Goal: Task Accomplishment & Management: Manage account settings

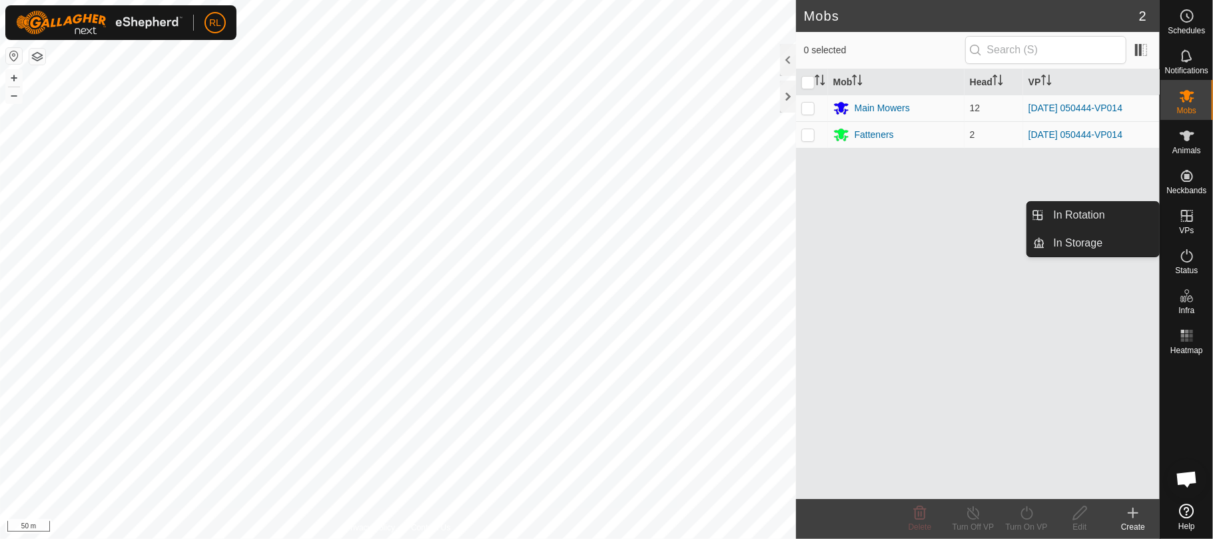
click at [1186, 209] on icon at bounding box center [1187, 216] width 16 height 16
click at [1094, 216] on link "In Rotation" at bounding box center [1103, 215] width 114 height 27
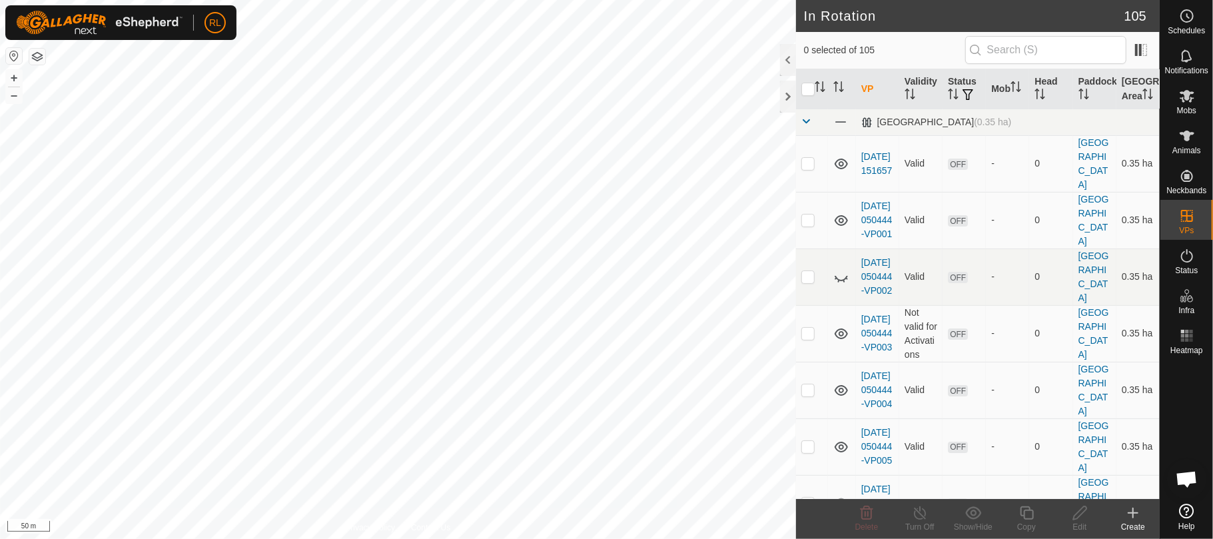
checkbox input "true"
click at [1029, 521] on div "Copy" at bounding box center [1026, 527] width 53 height 12
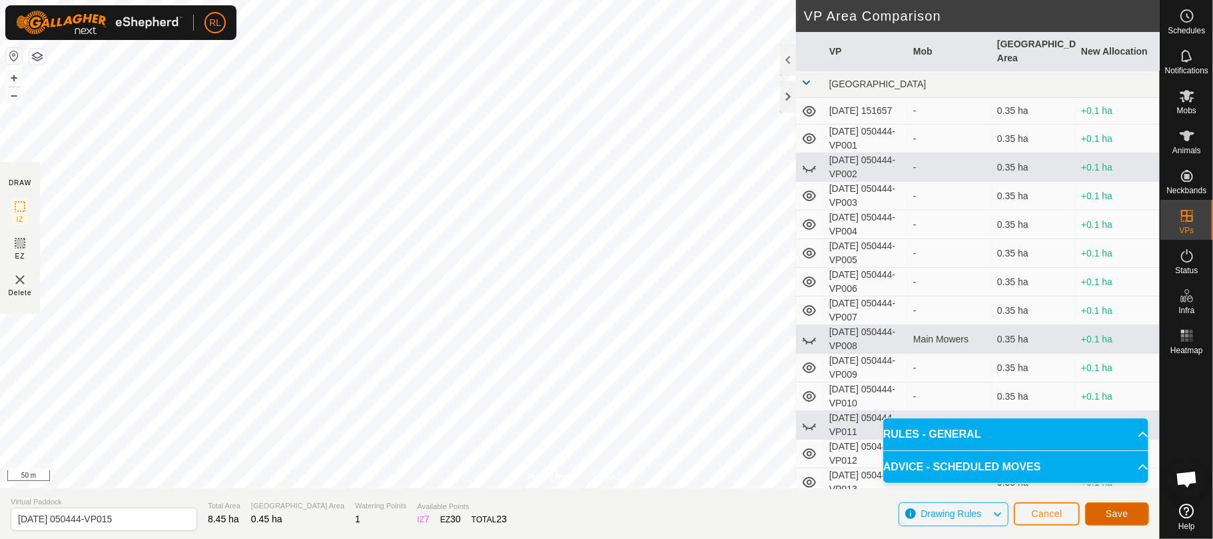
click at [1110, 512] on span "Save" at bounding box center [1117, 513] width 23 height 11
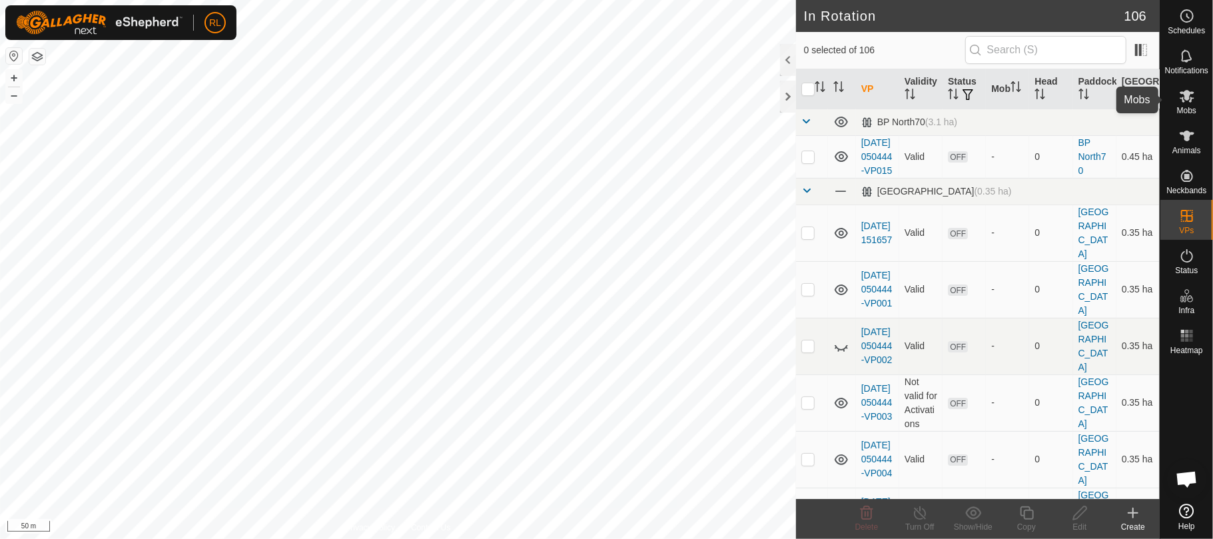
click at [1188, 99] on icon at bounding box center [1187, 96] width 15 height 13
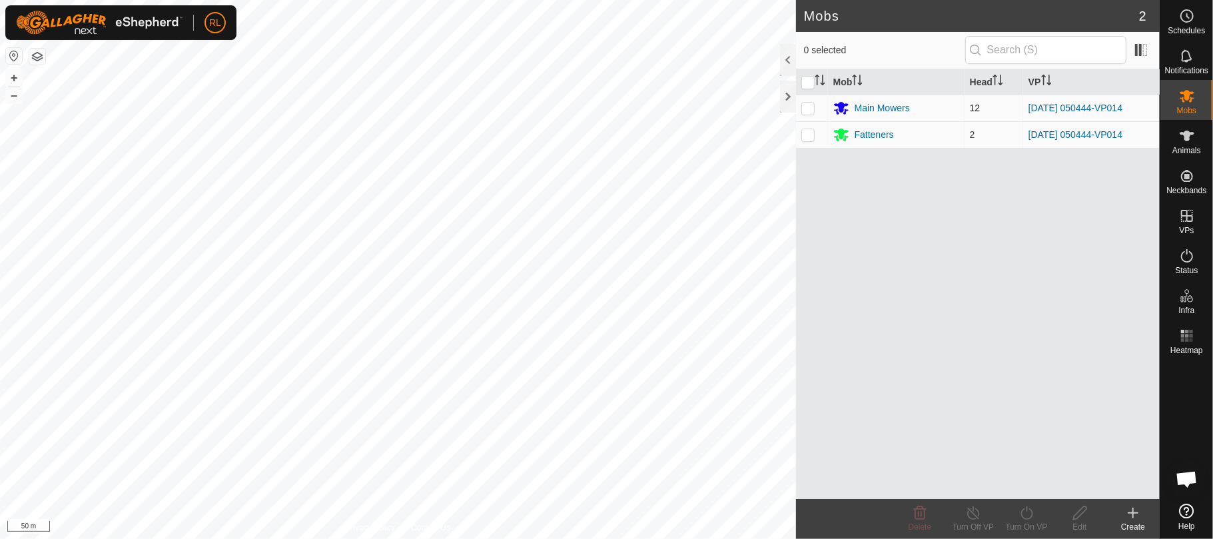
click at [807, 113] on p-checkbox at bounding box center [807, 108] width 13 height 11
checkbox input "true"
click at [811, 133] on p-checkbox at bounding box center [807, 134] width 13 height 11
checkbox input "true"
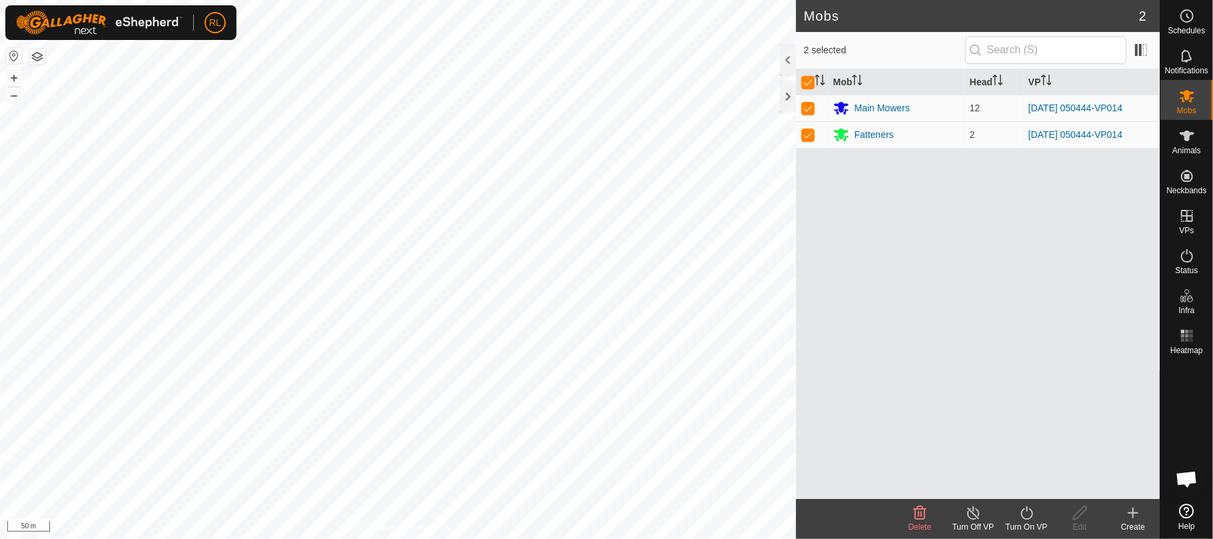
click at [1030, 510] on icon at bounding box center [1027, 513] width 17 height 16
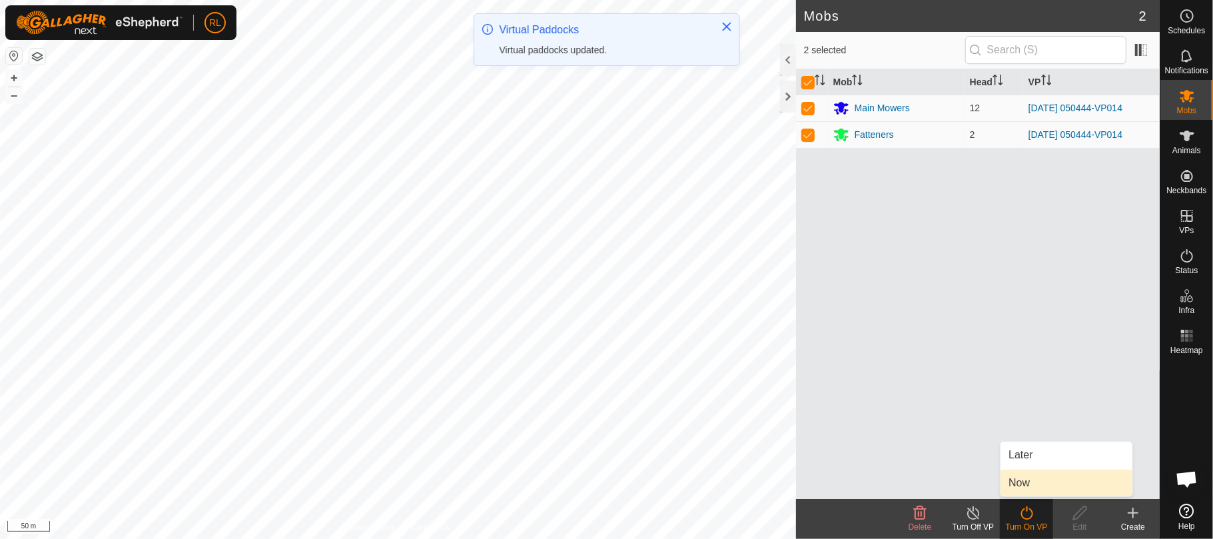
click at [1025, 476] on link "Now" at bounding box center [1067, 483] width 132 height 27
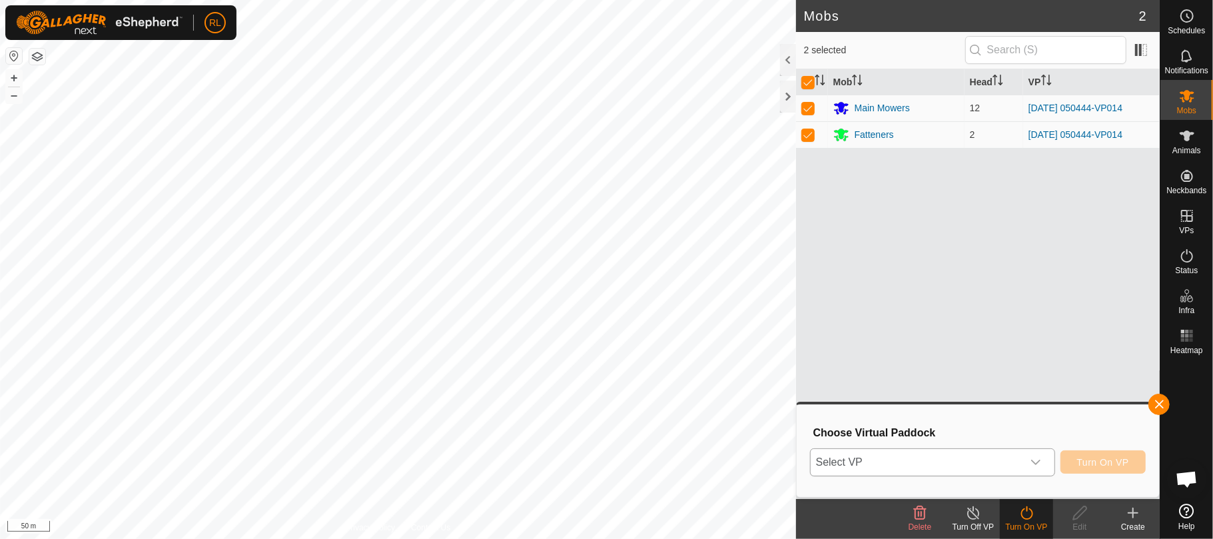
click at [1031, 464] on icon "dropdown trigger" at bounding box center [1036, 462] width 11 height 11
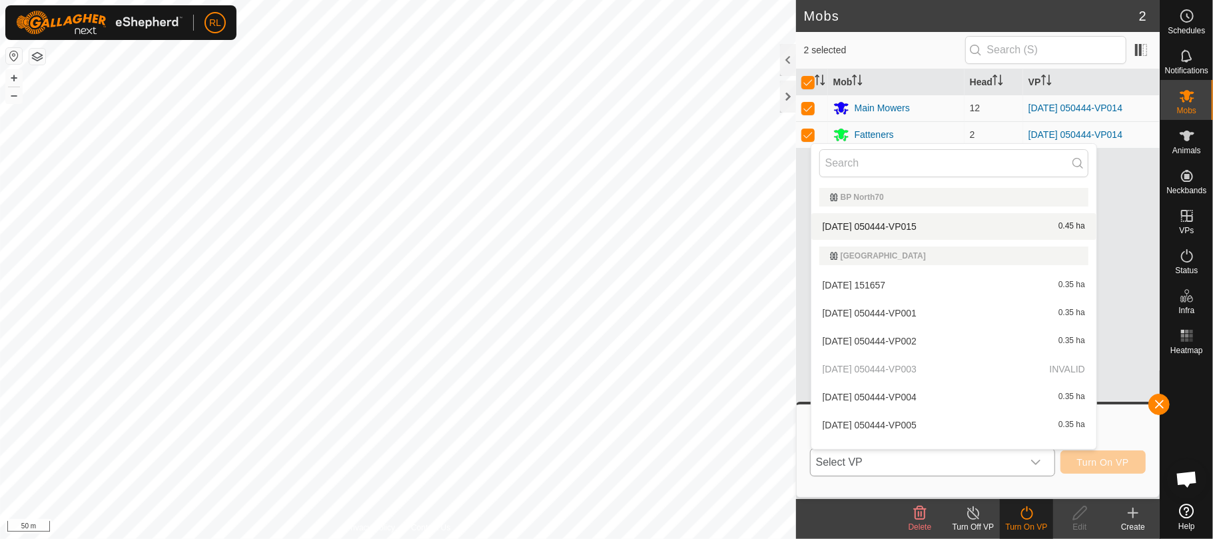
click at [909, 227] on li "[DATE] 050444-VP015 0.45 ha" at bounding box center [953, 226] width 285 height 27
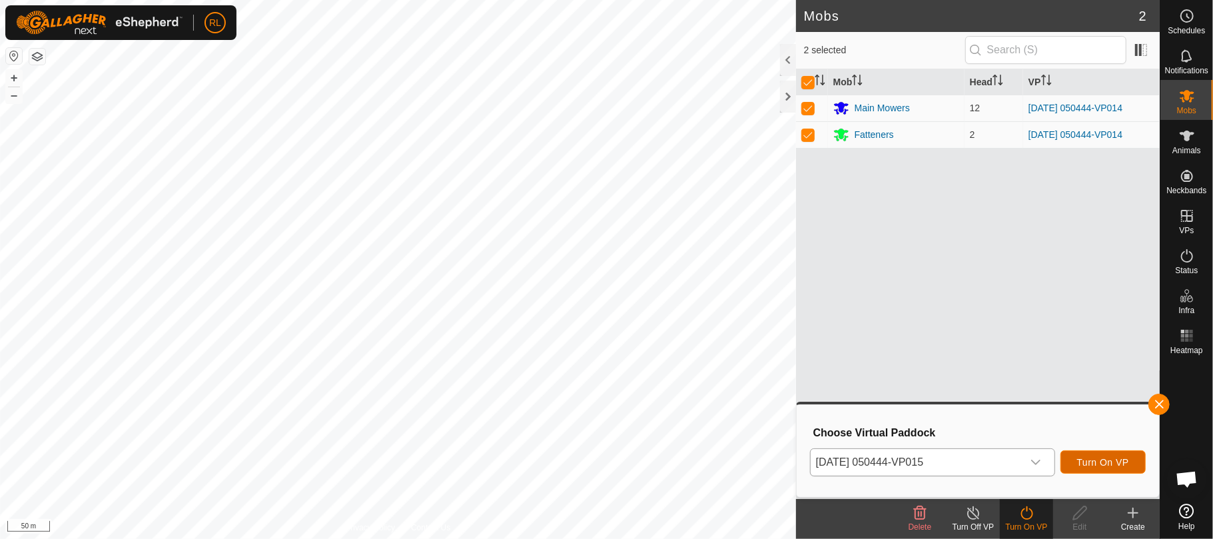
click at [1109, 464] on span "Turn On VP" at bounding box center [1103, 462] width 52 height 11
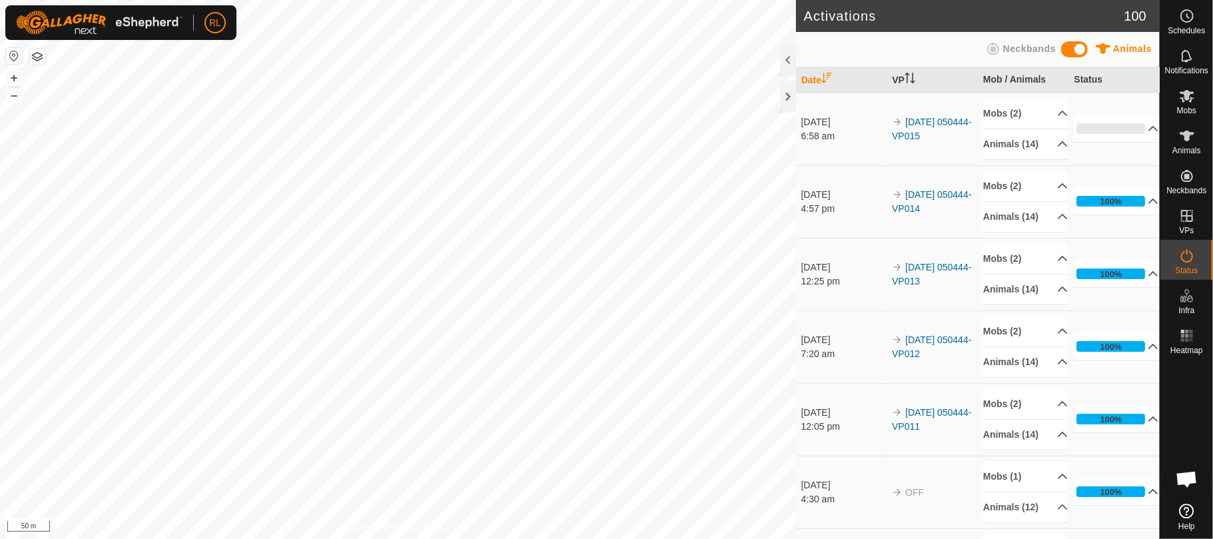
click at [866, 408] on div "Activations 100 Animals Neckbands Date VP Mob / Animals Status [DATE] 6:58 am 2…" at bounding box center [580, 269] width 1160 height 539
click at [1188, 128] on icon at bounding box center [1187, 136] width 16 height 16
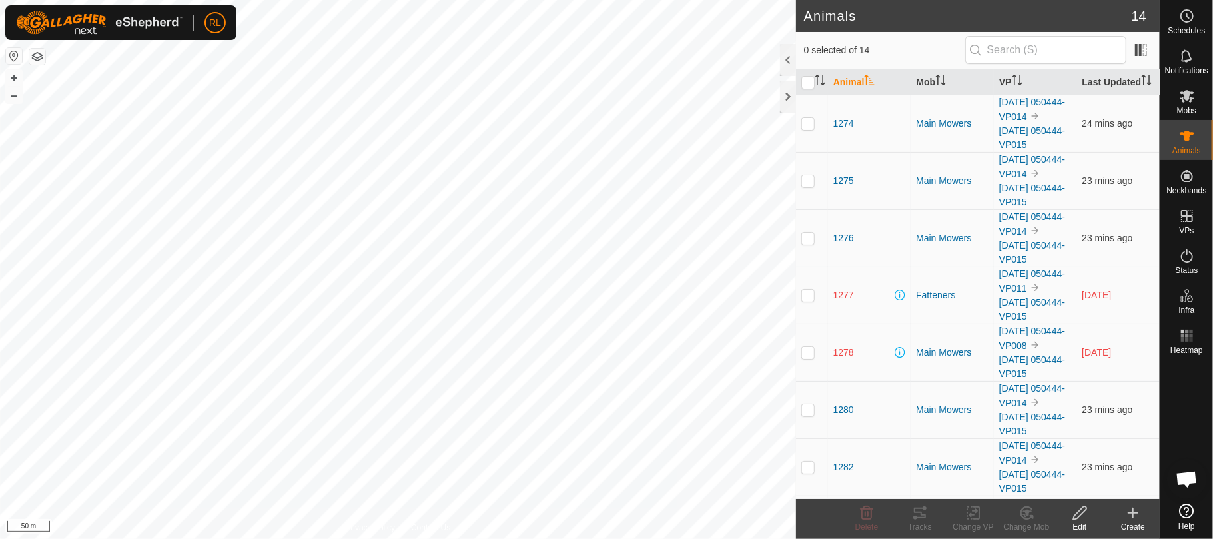
click at [803, 300] on p-checkbox at bounding box center [807, 295] width 13 height 11
checkbox input "true"
click at [801, 358] on p-checkbox at bounding box center [807, 352] width 13 height 11
checkbox input "true"
click at [1082, 518] on icon at bounding box center [1080, 513] width 17 height 16
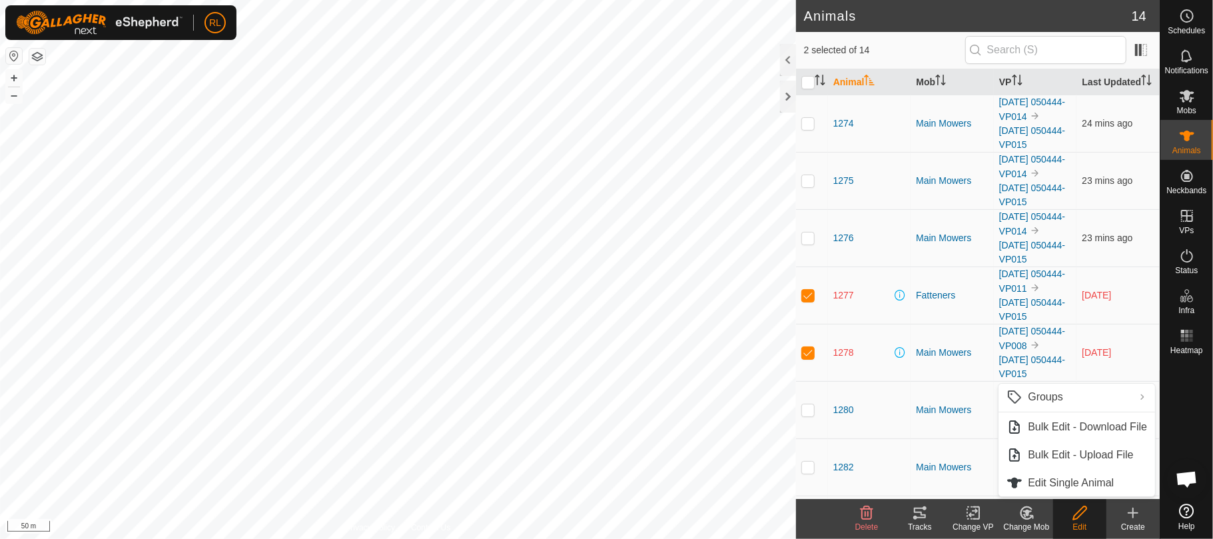
click at [1082, 518] on icon at bounding box center [1080, 513] width 17 height 16
click at [861, 518] on icon at bounding box center [867, 513] width 16 height 16
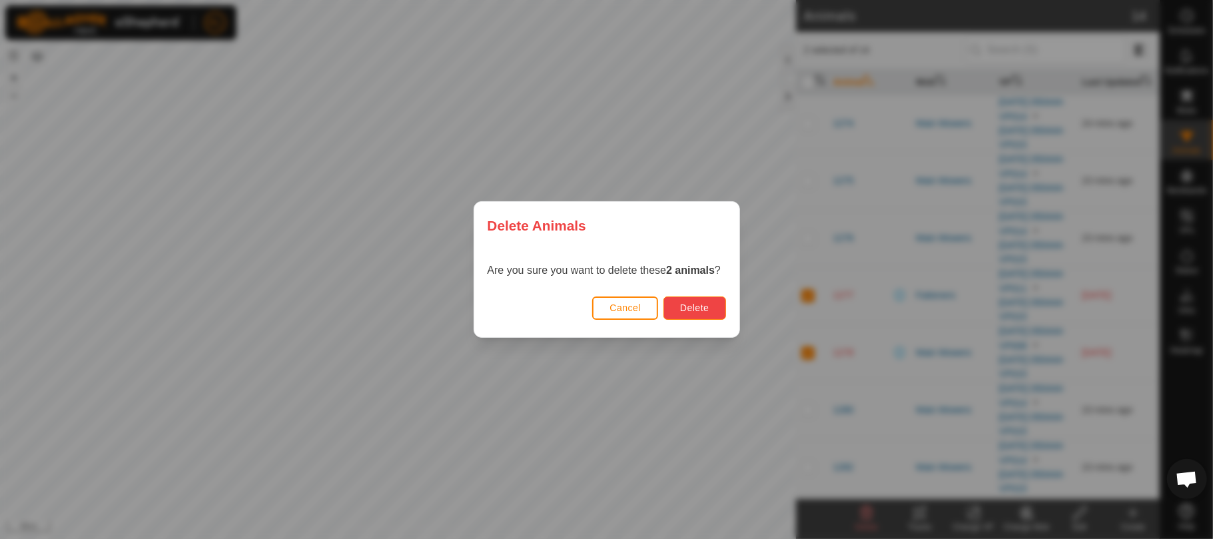
click at [696, 302] on span "Delete" at bounding box center [694, 307] width 29 height 11
